Goal: Navigation & Orientation: Go to known website

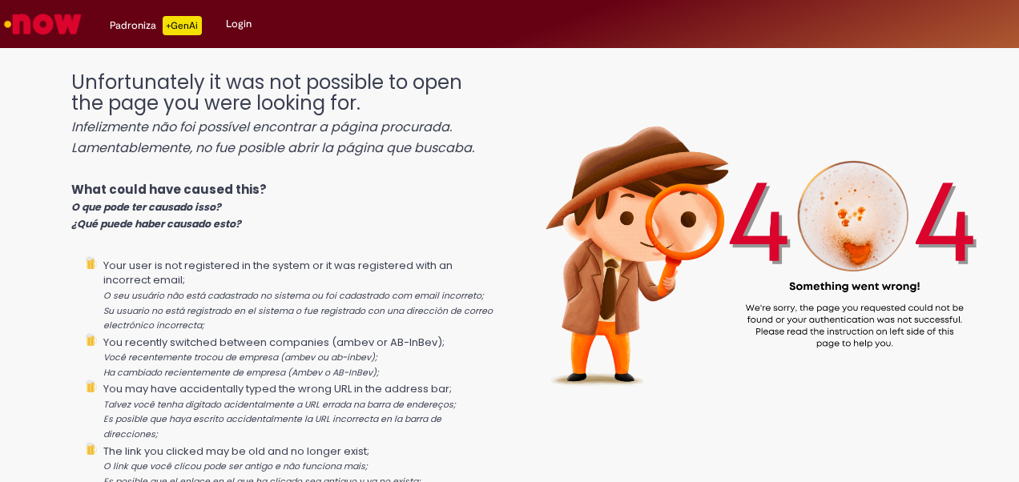
click at [46, 23] on img "Ir para a Homepage" at bounding box center [43, 24] width 83 height 32
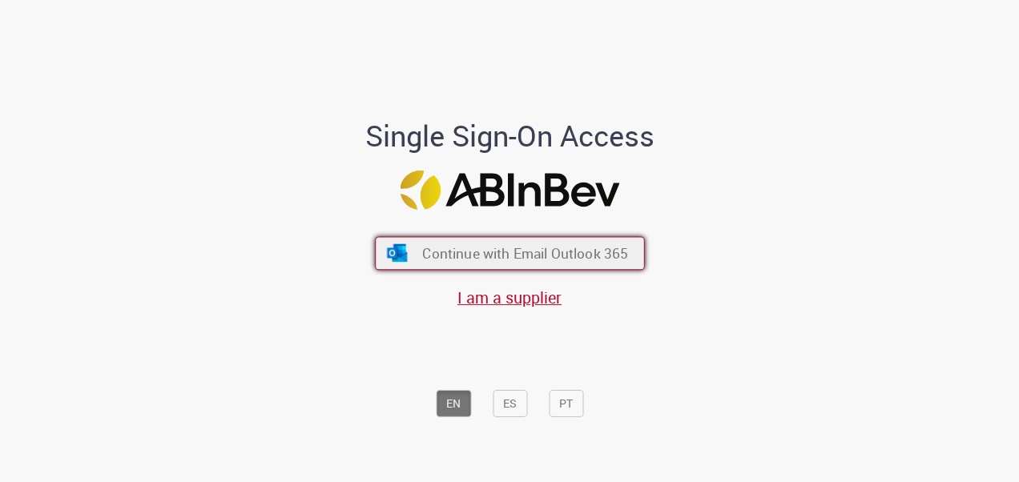
click at [450, 260] on span "Continue with Email Outlook 365" at bounding box center [525, 253] width 206 height 18
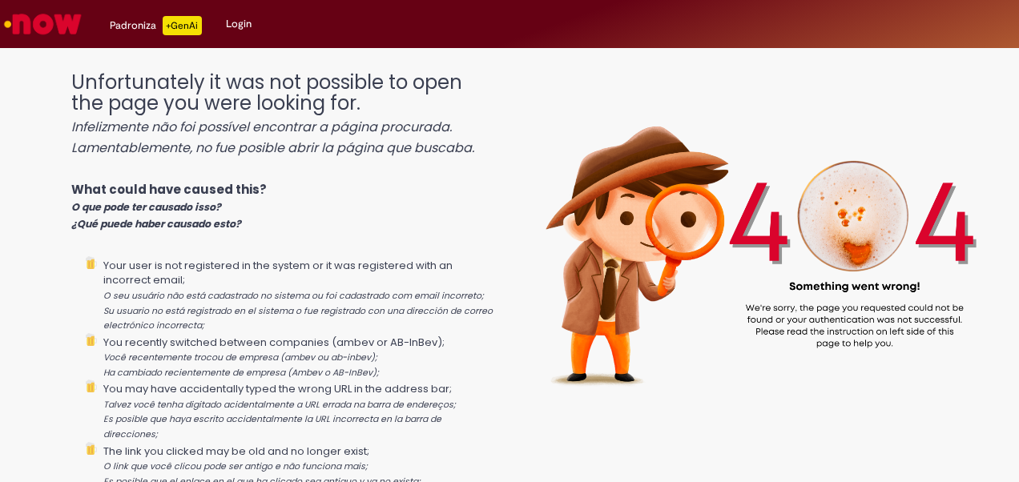
click at [232, 23] on link "Login" at bounding box center [239, 24] width 50 height 48
click at [236, 23] on link "Login" at bounding box center [239, 24] width 50 height 48
